Goal: Find specific page/section: Find specific page/section

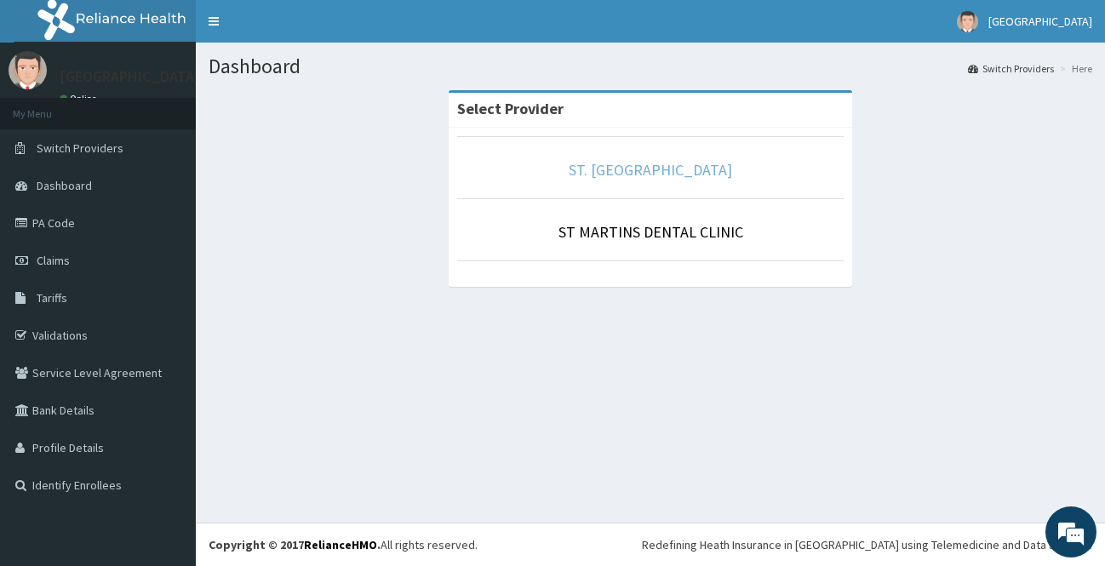
click at [653, 168] on link "ST. [GEOGRAPHIC_DATA]" at bounding box center [651, 170] width 164 height 20
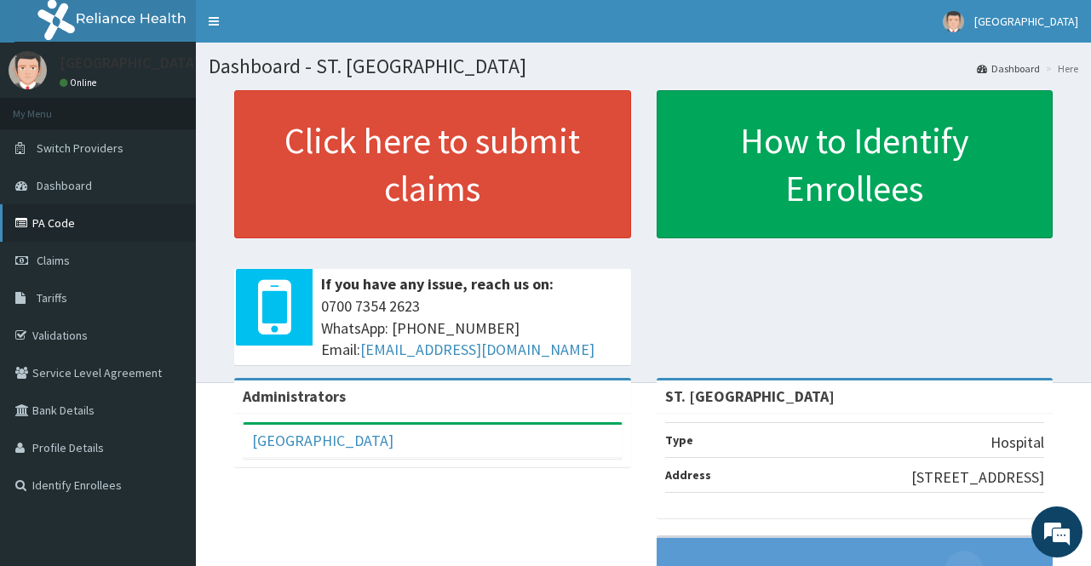
click at [43, 222] on link "PA Code" at bounding box center [98, 222] width 196 height 37
